Goal: Navigation & Orientation: Find specific page/section

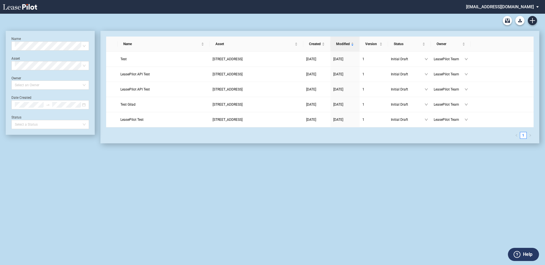
click at [516, 3] on md-select "[EMAIL_ADDRESS][DOMAIN_NAME] Super Admin Area Admin Area Settings Sign Out" at bounding box center [504, 6] width 78 height 13
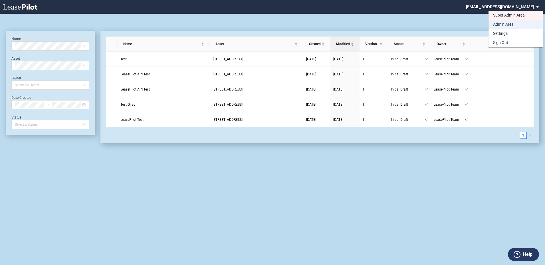
click at [508, 25] on div "Admin Area" at bounding box center [503, 25] width 21 height 6
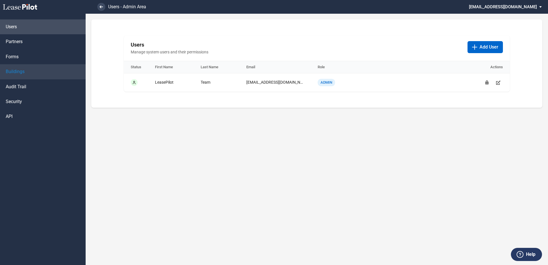
click at [14, 69] on span "Buildings" at bounding box center [15, 71] width 19 height 6
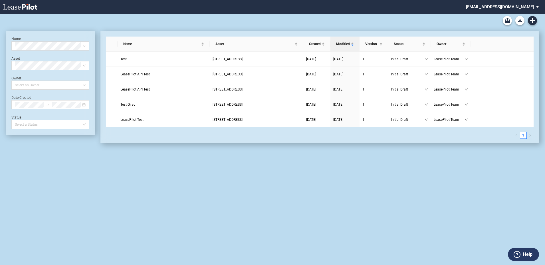
click at [516, 8] on md-select "[EMAIL_ADDRESS][DOMAIN_NAME] Super Admin Area Admin Area Settings Sign Out" at bounding box center [504, 6] width 78 height 13
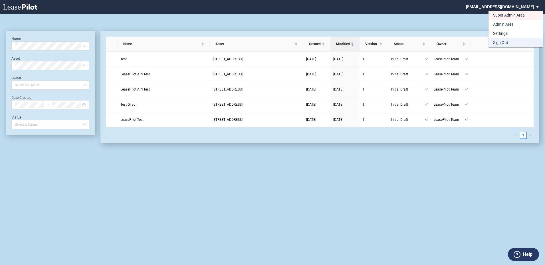
click at [499, 42] on div "Sign Out" at bounding box center [500, 43] width 15 height 6
